Goal: Task Accomplishment & Management: Manage account settings

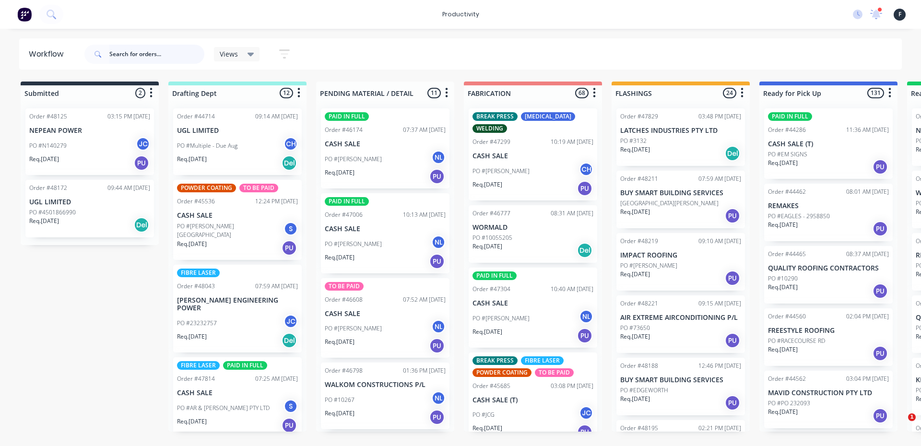
click at [173, 58] on input "text" at bounding box center [156, 54] width 95 height 19
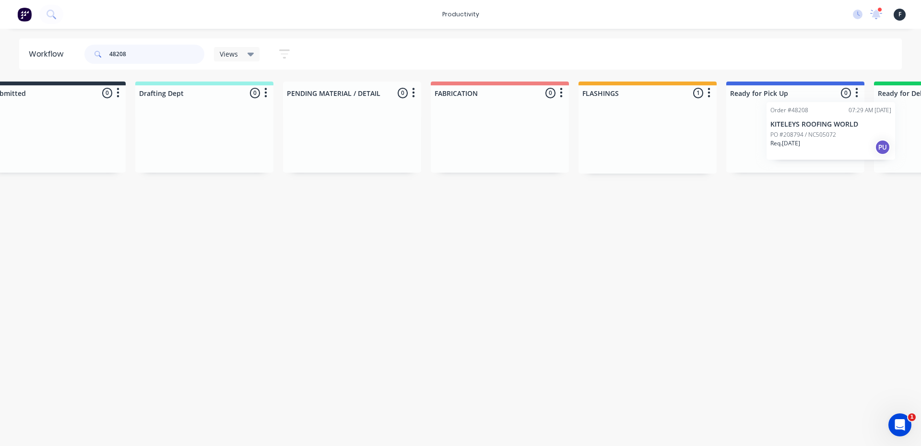
drag, startPoint x: 663, startPoint y: 157, endPoint x: 818, endPoint y: 150, distance: 155.1
click at [818, 150] on div "Submitted 0 Sort By Created date Required date Order number Customer name Most …" at bounding box center [760, 128] width 1600 height 92
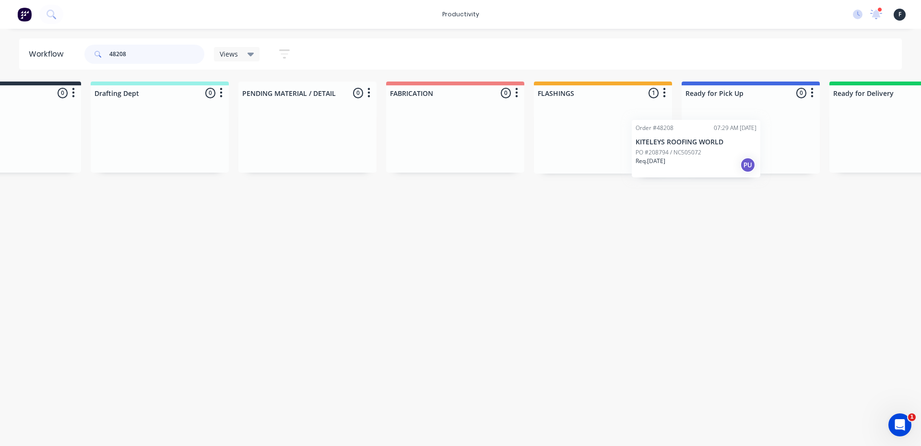
drag, startPoint x: 591, startPoint y: 132, endPoint x: 712, endPoint y: 148, distance: 121.4
click at [712, 148] on div "Submitted 0 Sort By Created date Required date Order number Customer name Most …" at bounding box center [715, 128] width 1600 height 92
type input "48208"
click at [714, 148] on p "Req. 01/10/25" at bounding box center [703, 149] width 30 height 9
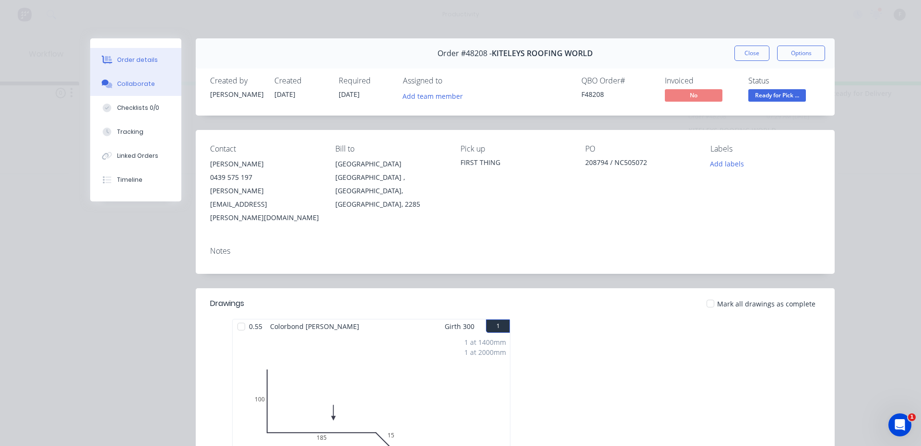
click at [133, 77] on button "Collaborate" at bounding box center [135, 84] width 91 height 24
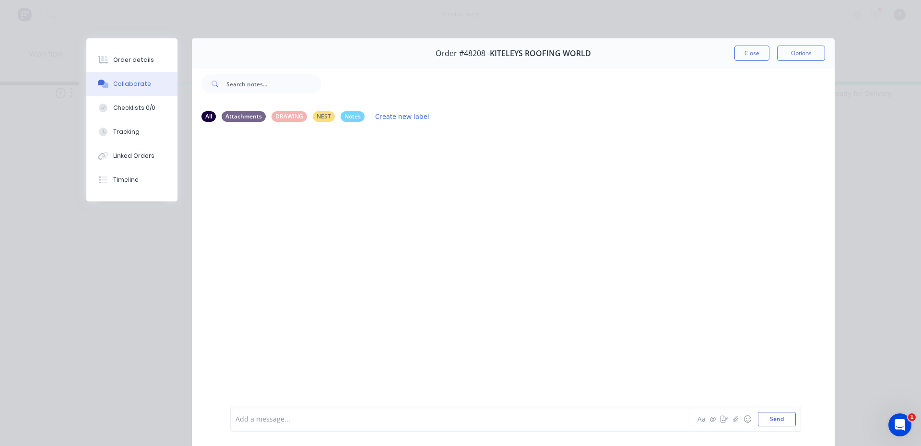
click at [306, 415] on div at bounding box center [446, 419] width 420 height 10
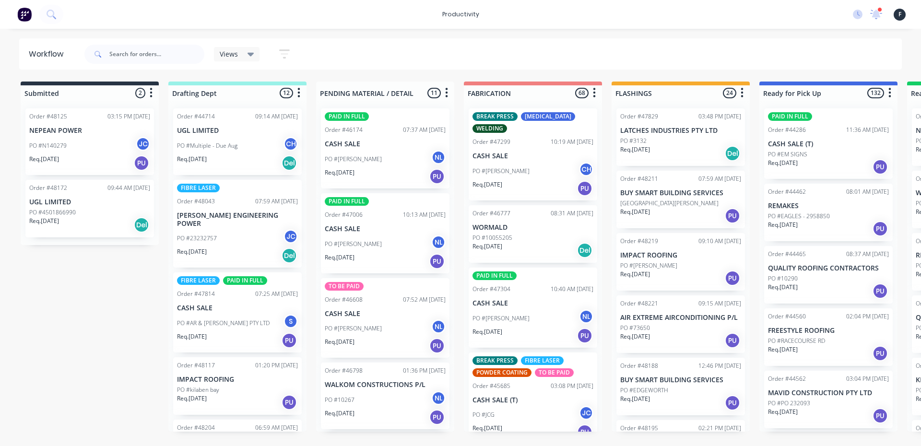
drag, startPoint x: 161, startPoint y: 69, endPoint x: 165, endPoint y: 60, distance: 9.5
click at [164, 63] on header "Workflow Views Save new view None (Default) edit Josh edit Nilesh edit Producti…" at bounding box center [460, 53] width 883 height 31
click at [165, 60] on input "text" at bounding box center [156, 54] width 95 height 19
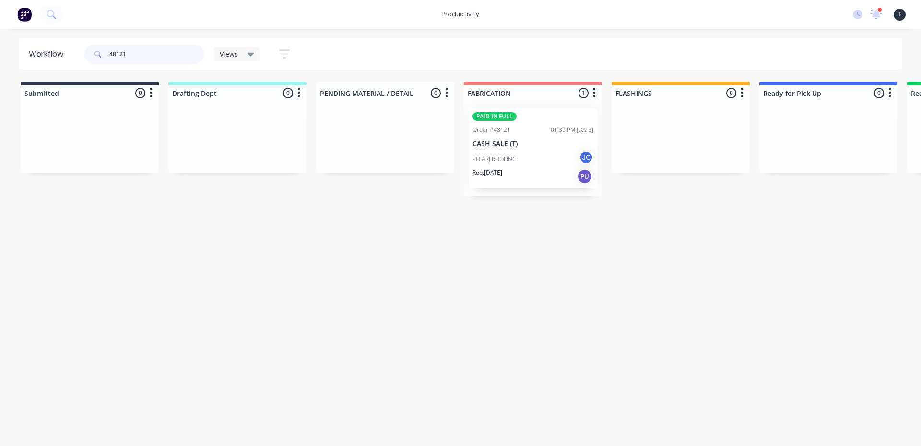
type input "48121"
click at [543, 152] on div "PO #RJ ROOFING JC" at bounding box center [532, 159] width 121 height 18
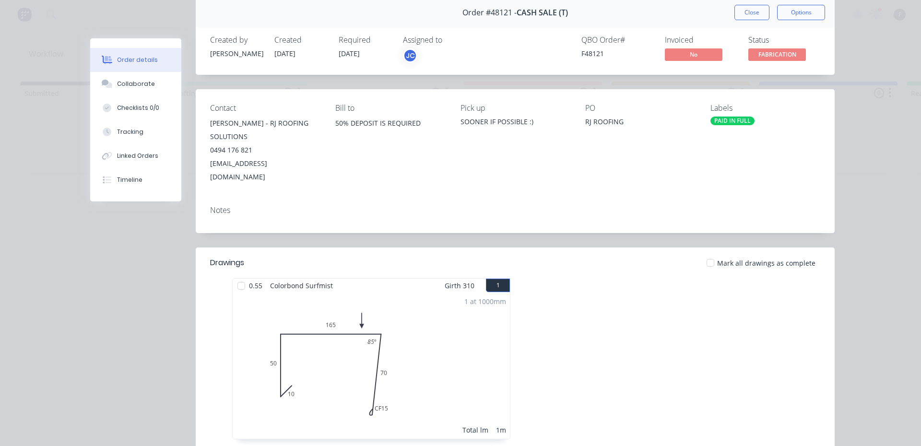
scroll to position [96, 0]
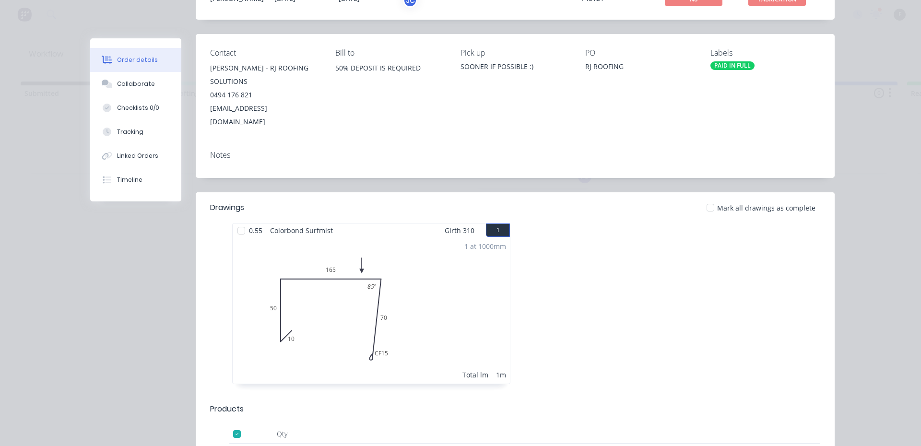
click at [238, 221] on div at bounding box center [241, 230] width 19 height 19
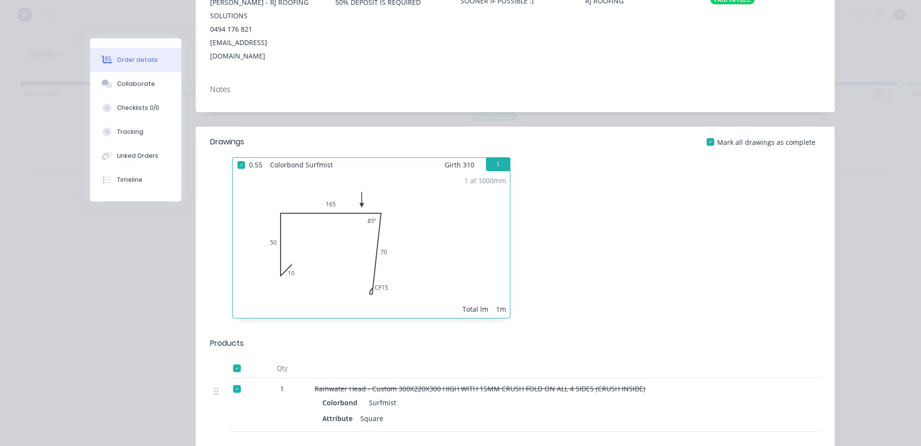
scroll to position [48, 0]
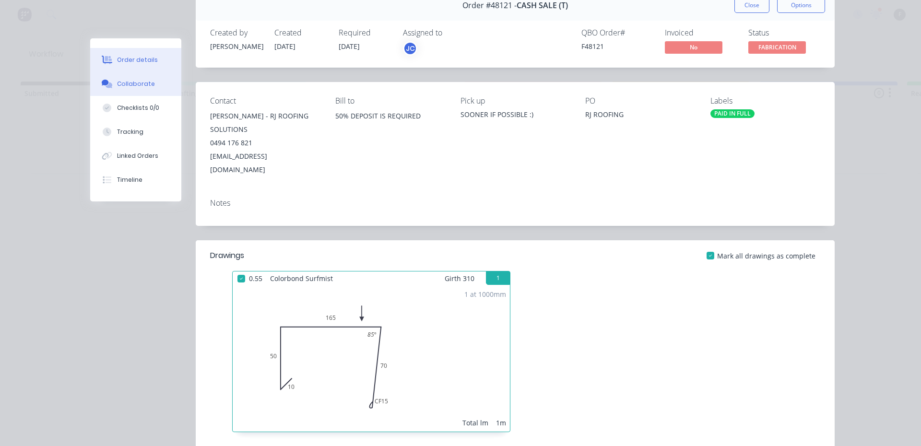
click at [161, 88] on button "Collaborate" at bounding box center [135, 84] width 91 height 24
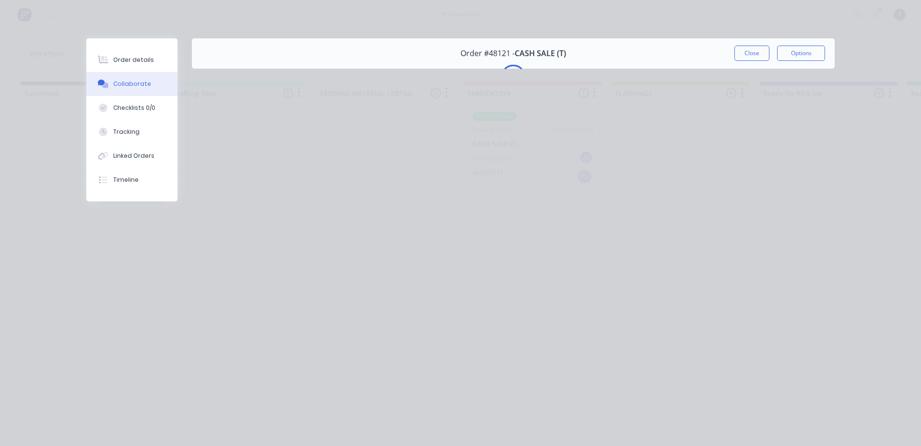
scroll to position [0, 0]
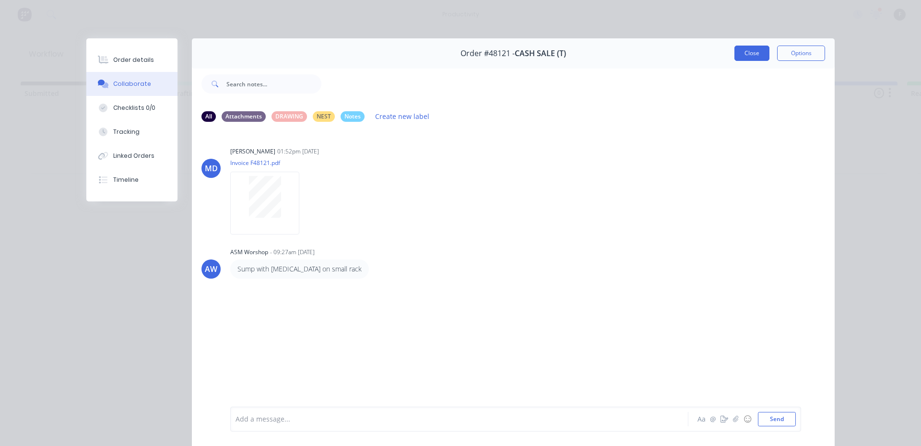
click at [742, 57] on button "Close" at bounding box center [751, 53] width 35 height 15
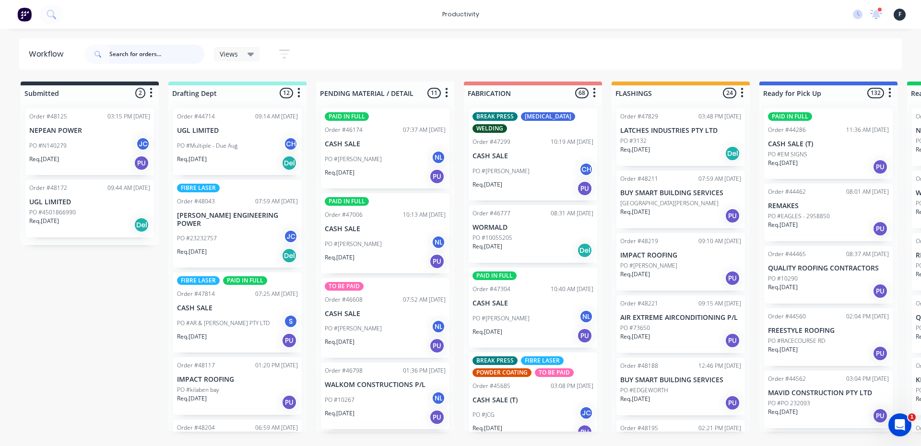
click at [139, 51] on input "text" at bounding box center [156, 54] width 95 height 19
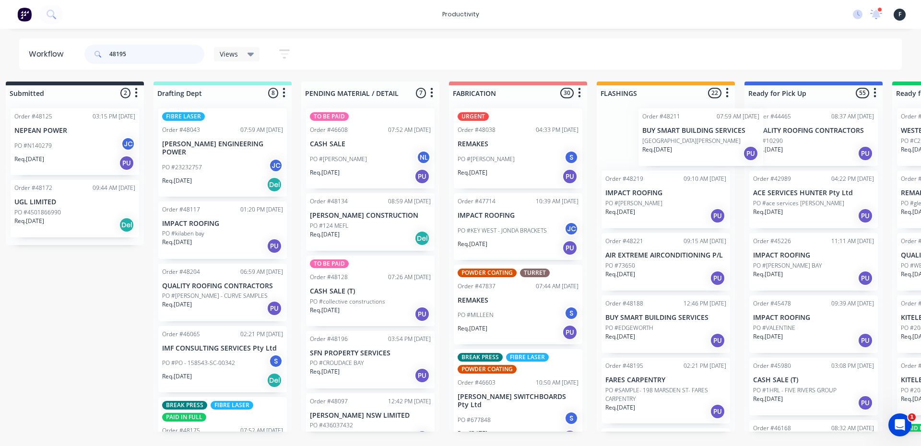
scroll to position [0, 18]
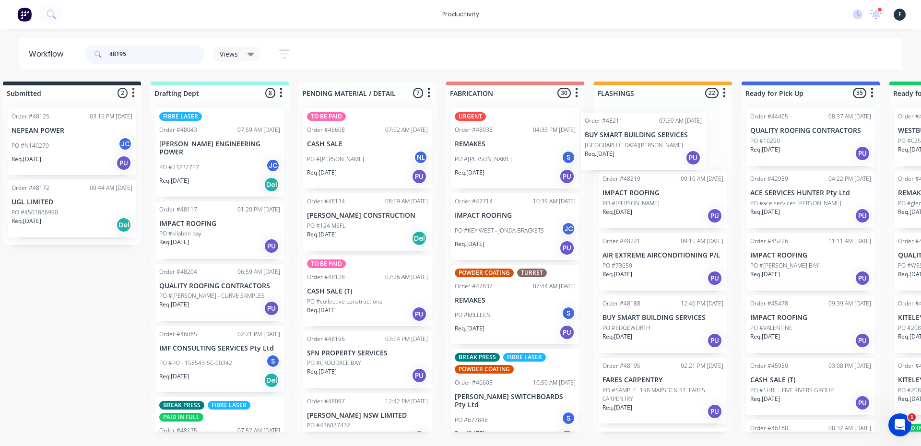
click at [670, 142] on div "Order #48211 07:59 AM 30/09/25 BUY SMART BUILDING SERVICES PO #HELEN STREET Req…" at bounding box center [663, 266] width 138 height 331
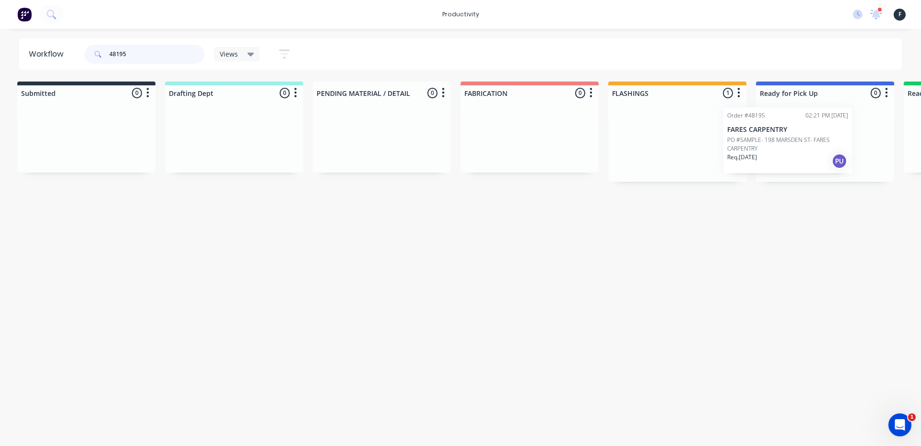
scroll to position [0, 7]
drag, startPoint x: 716, startPoint y: 155, endPoint x: 828, endPoint y: 154, distance: 112.7
click at [828, 154] on div "Submitted 0 Sort By Created date Required date Order number Customer name Most …" at bounding box center [786, 132] width 1600 height 100
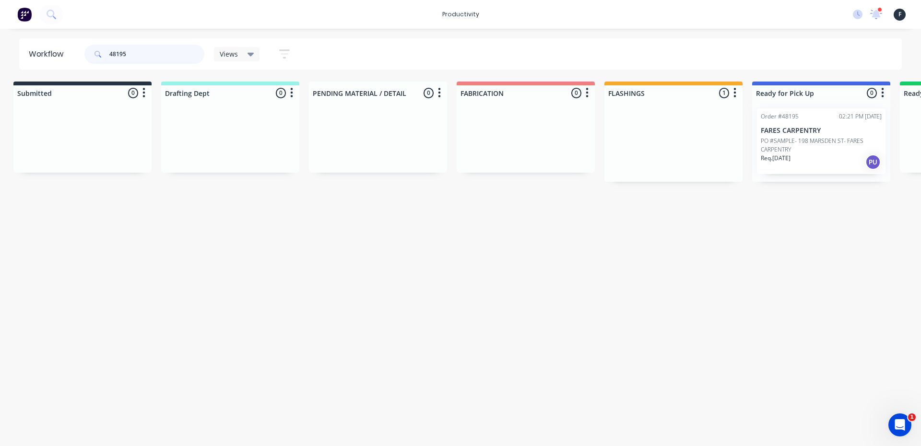
type input "48195"
click at [828, 151] on div at bounding box center [821, 141] width 138 height 81
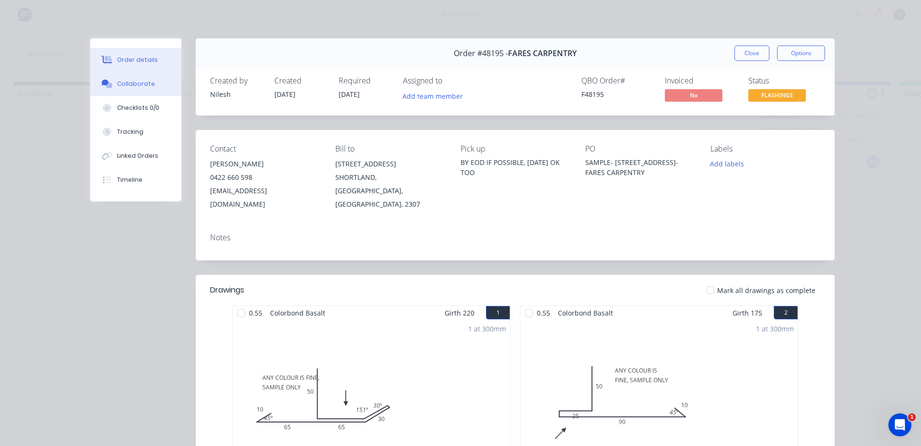
click at [152, 82] on button "Collaborate" at bounding box center [135, 84] width 91 height 24
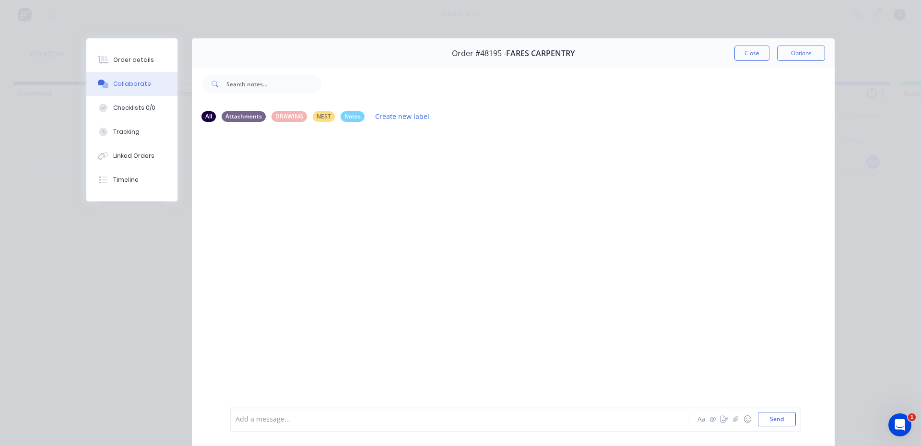
click at [574, 421] on div at bounding box center [446, 419] width 420 height 10
click at [745, 57] on button "Close" at bounding box center [751, 53] width 35 height 15
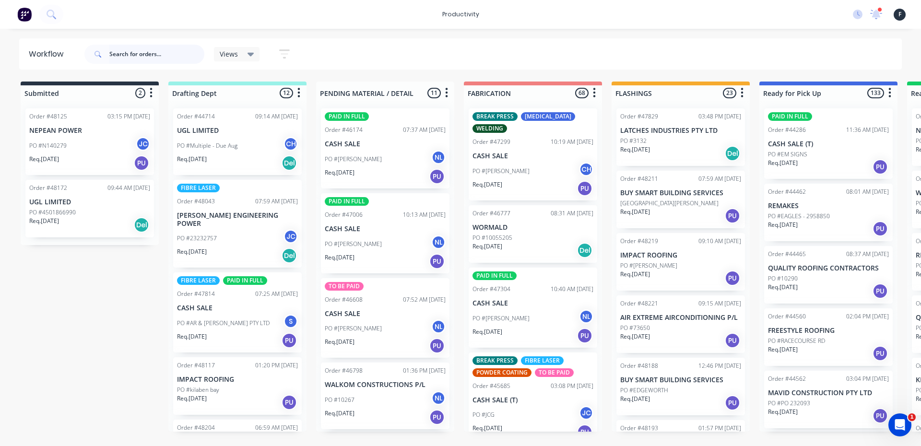
click at [142, 55] on input "text" at bounding box center [156, 54] width 95 height 19
type input "48124"
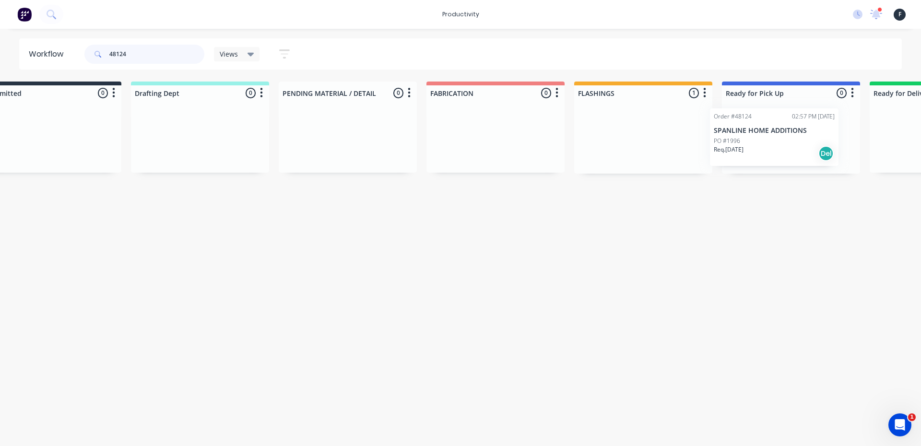
scroll to position [0, 66]
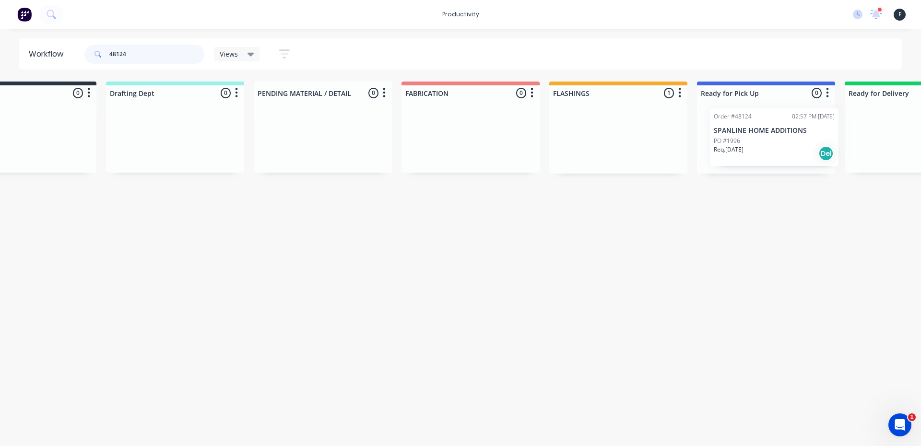
drag, startPoint x: 657, startPoint y: 139, endPoint x: 743, endPoint y: 140, distance: 85.4
click at [743, 140] on div "Submitted 0 Sort By Created date Required date Order number Customer name Most …" at bounding box center [730, 128] width 1600 height 92
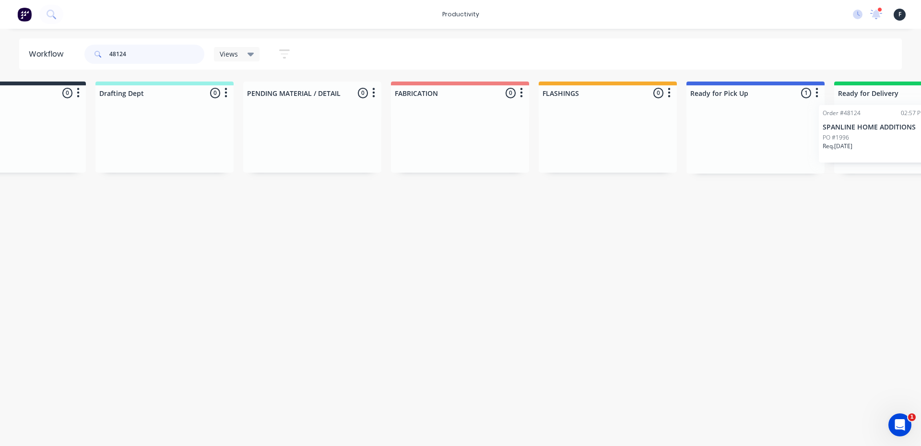
scroll to position [0, 76]
drag, startPoint x: 746, startPoint y: 140, endPoint x: 872, endPoint y: 136, distance: 126.2
click at [872, 136] on div "Submitted 0 Sort By Created date Required date Order number Customer name Most …" at bounding box center [717, 128] width 1600 height 92
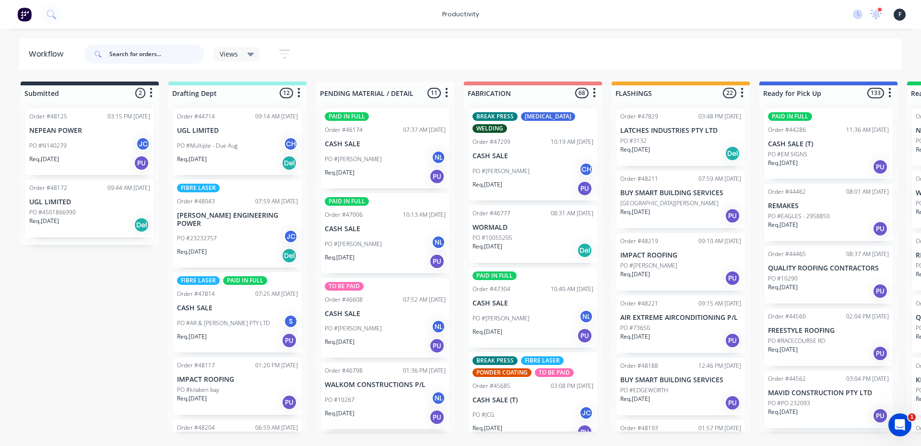
click at [162, 52] on input "text" at bounding box center [156, 54] width 95 height 19
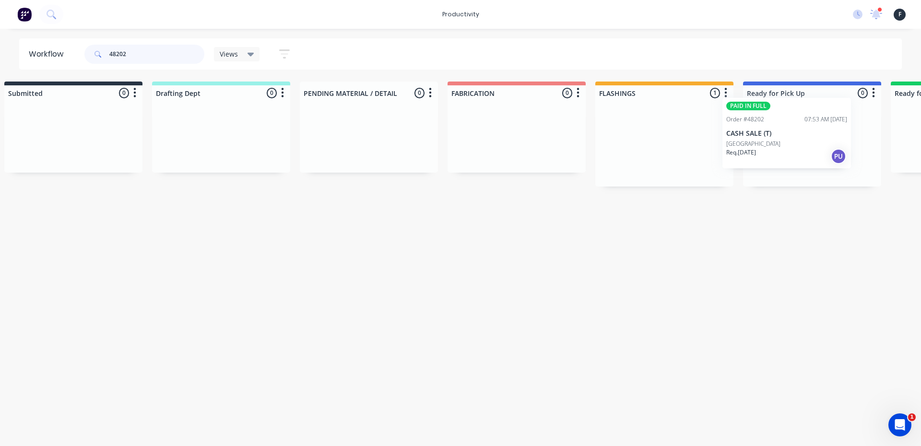
scroll to position [0, 21]
drag, startPoint x: 689, startPoint y: 170, endPoint x: 797, endPoint y: 159, distance: 109.0
click at [797, 159] on div "Submitted 0 Sort By Created date Required date Order number Customer name Most …" at bounding box center [772, 134] width 1600 height 105
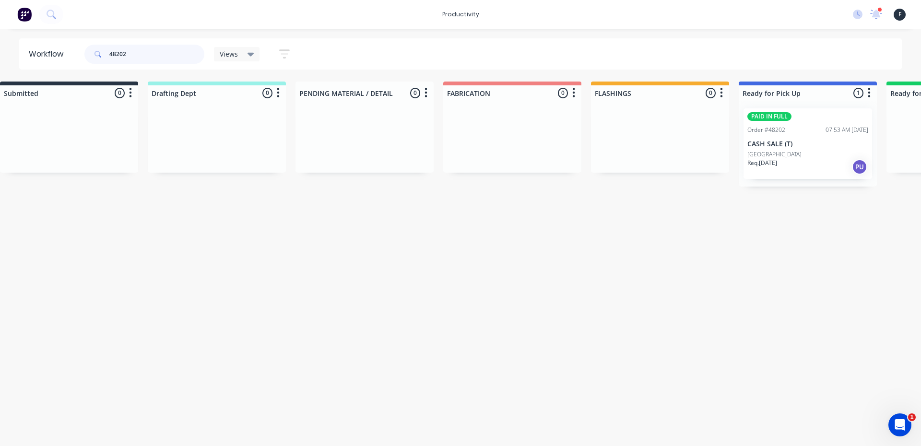
type input "48202"
click at [802, 154] on p "[GEOGRAPHIC_DATA]" at bounding box center [774, 154] width 54 height 9
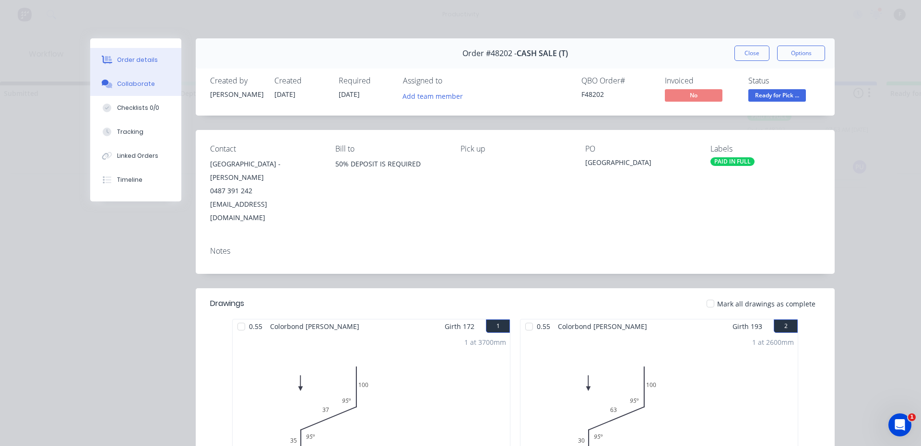
click at [150, 79] on button "Collaborate" at bounding box center [135, 84] width 91 height 24
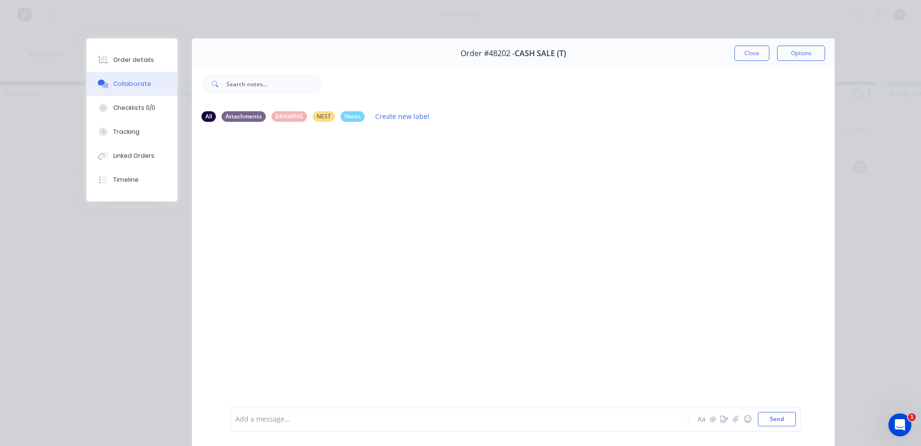
click at [86, 72] on button "Collaborate" at bounding box center [131, 84] width 91 height 24
click at [520, 424] on div at bounding box center [446, 419] width 420 height 10
click at [760, 52] on button "Close" at bounding box center [751, 53] width 35 height 15
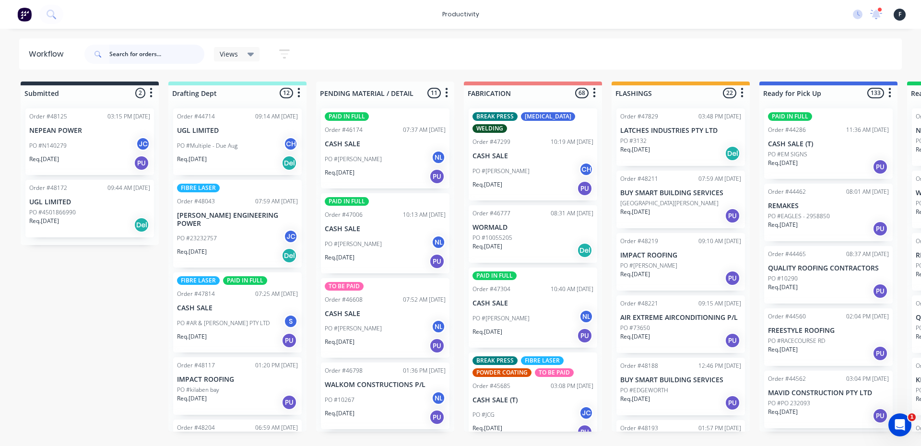
click at [136, 56] on input "text" at bounding box center [156, 54] width 95 height 19
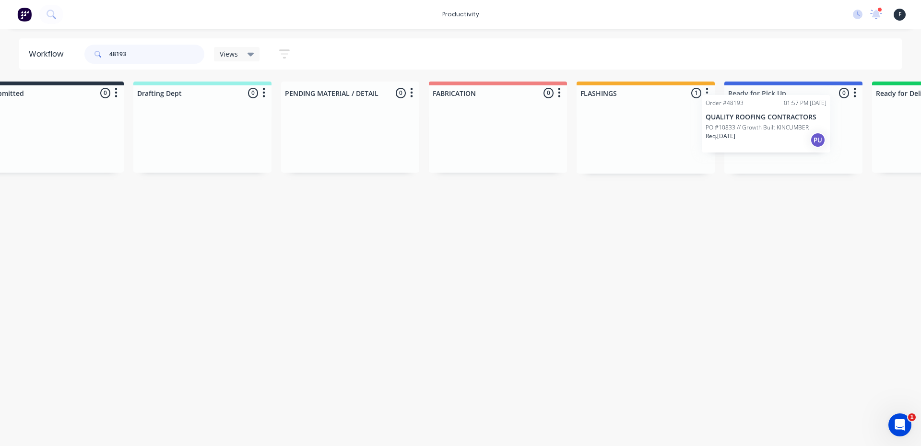
scroll to position [0, 52]
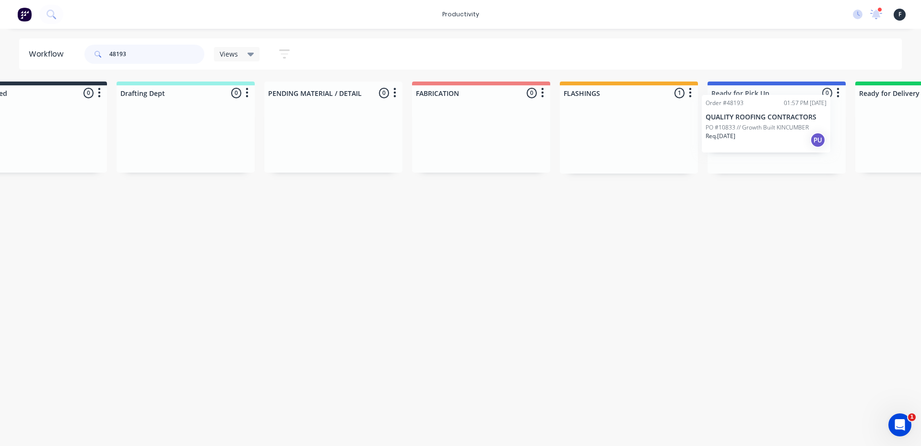
drag, startPoint x: 671, startPoint y: 152, endPoint x: 760, endPoint y: 137, distance: 90.9
click at [760, 137] on div "Submitted 0 Sort By Created date Required date Order number Customer name Most …" at bounding box center [741, 128] width 1600 height 92
type input "48193"
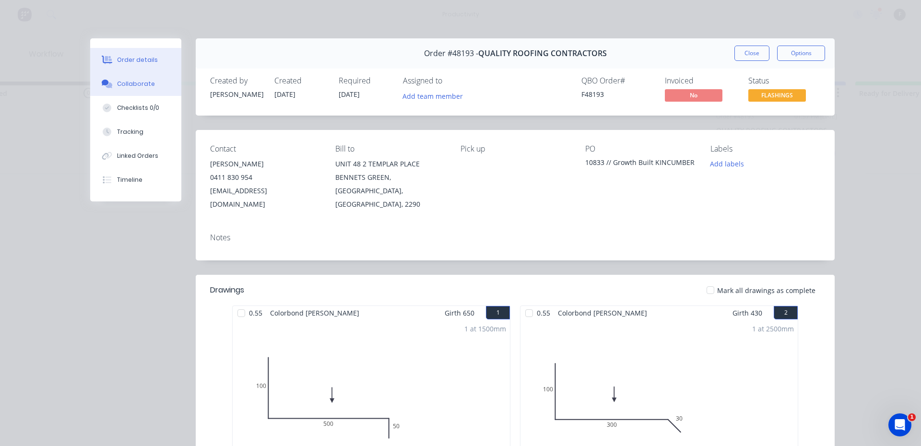
click at [125, 86] on div "Collaborate" at bounding box center [136, 84] width 38 height 9
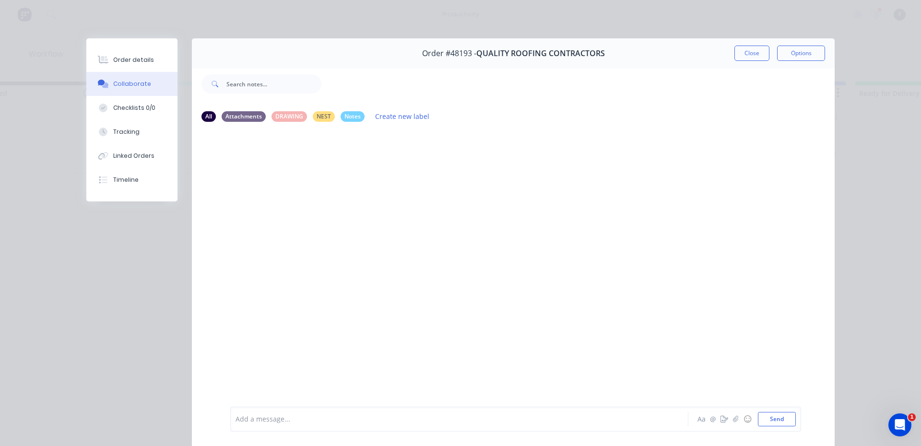
drag, startPoint x: 253, startPoint y: 417, endPoint x: 253, endPoint y: 411, distance: 5.8
click at [253, 415] on div at bounding box center [446, 419] width 420 height 10
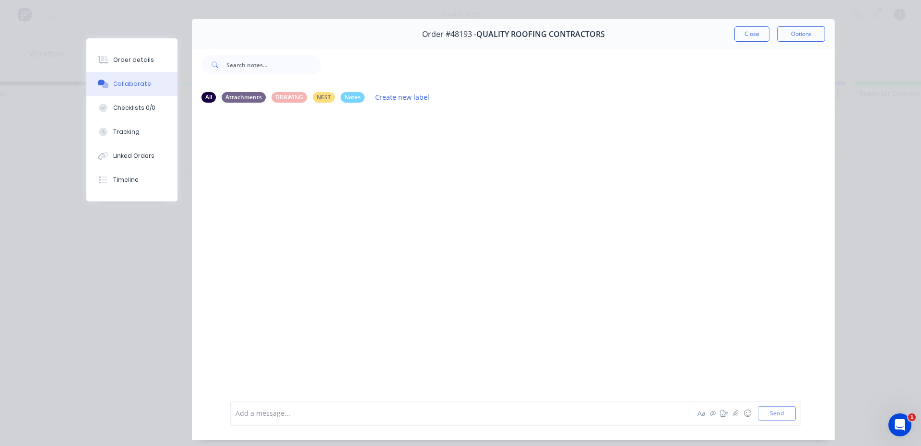
scroll to position [0, 0]
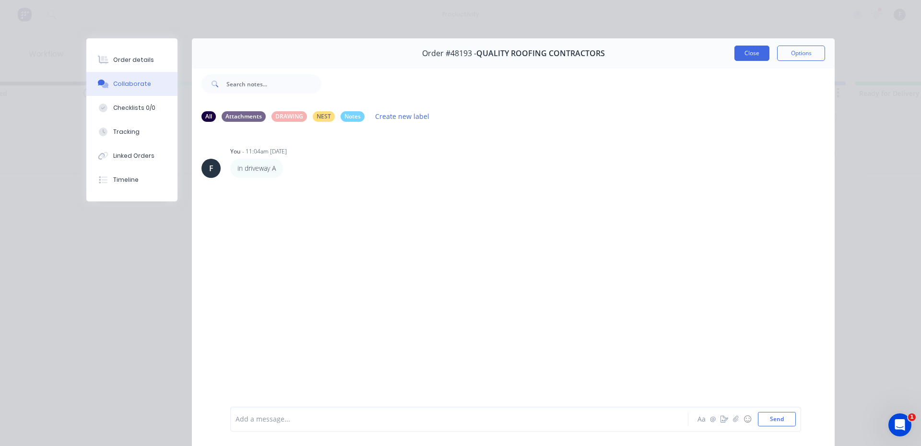
click at [747, 53] on button "Close" at bounding box center [751, 53] width 35 height 15
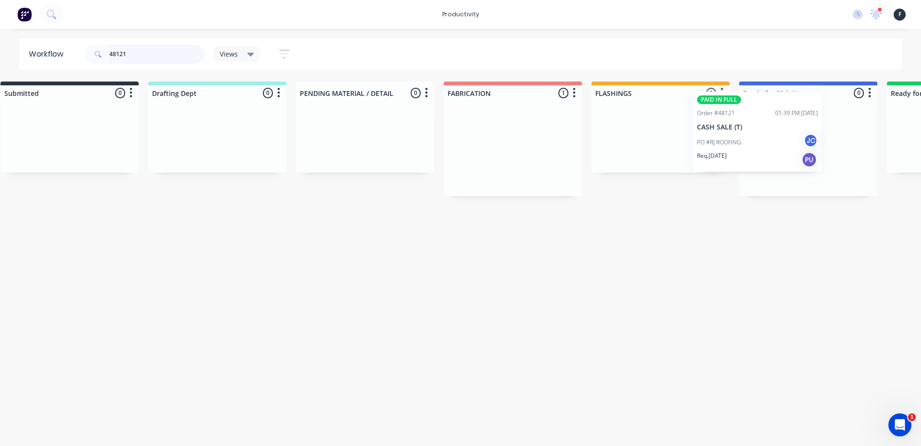
scroll to position [0, 41]
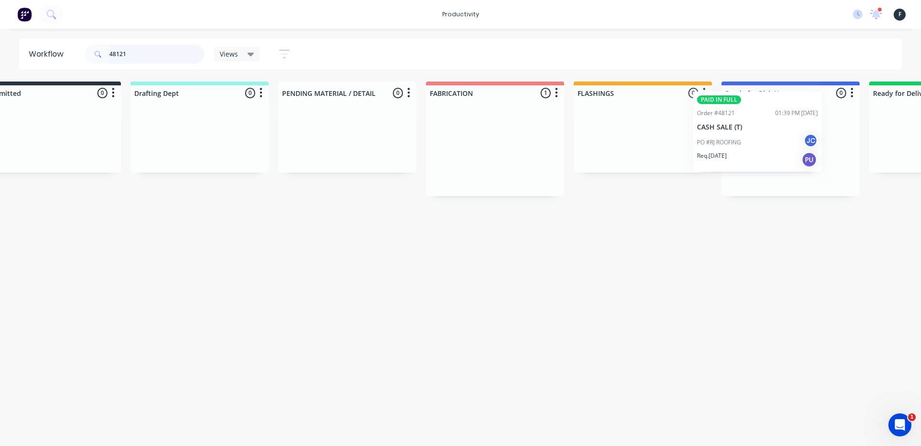
drag, startPoint x: 503, startPoint y: 170, endPoint x: 739, endPoint y: 153, distance: 236.6
click at [739, 153] on div "Submitted 0 Sort By Created date Required date Order number Customer name Most …" at bounding box center [755, 139] width 1600 height 115
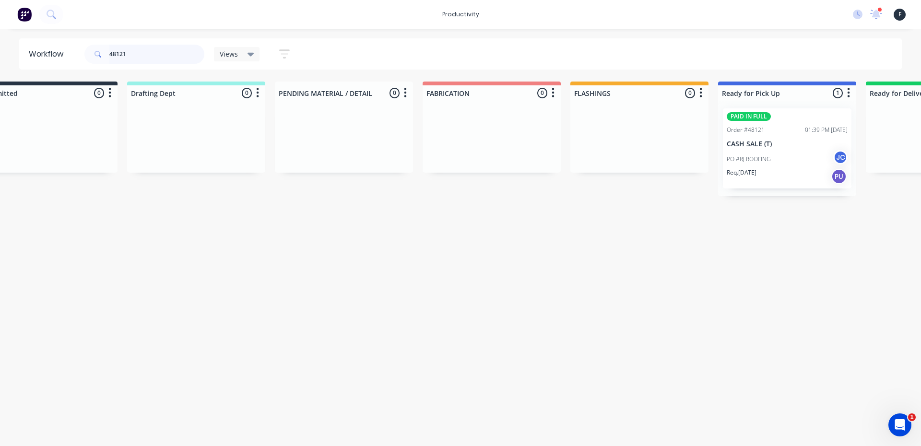
type input "48121"
click at [765, 159] on p "PO #RJ ROOFING" at bounding box center [749, 159] width 44 height 9
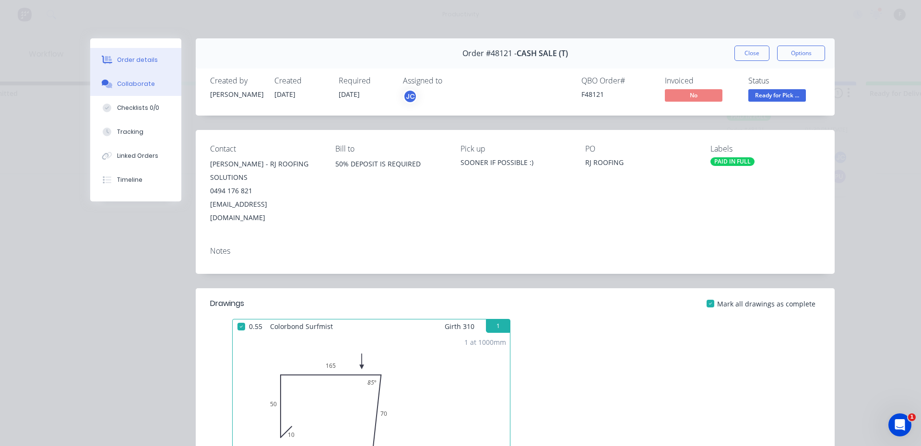
click at [143, 87] on div "Collaborate" at bounding box center [136, 84] width 38 height 9
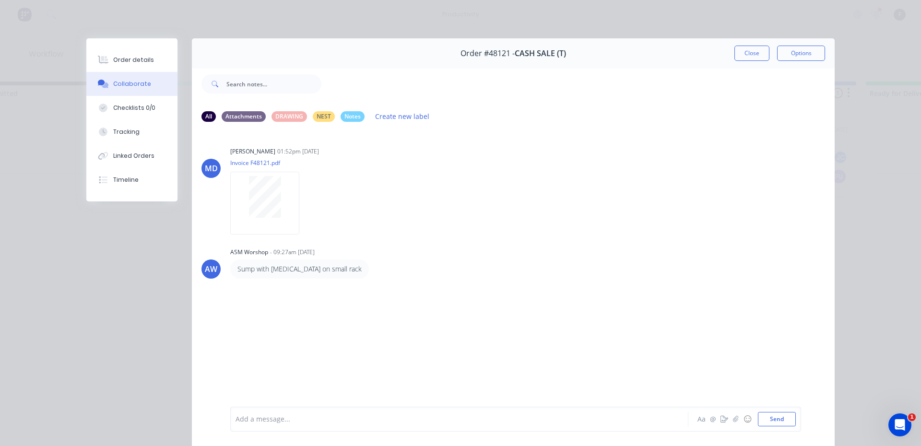
click at [268, 421] on div at bounding box center [446, 419] width 420 height 10
click at [741, 51] on button "Close" at bounding box center [751, 53] width 35 height 15
